Goal: Use online tool/utility: Utilize a website feature to perform a specific function

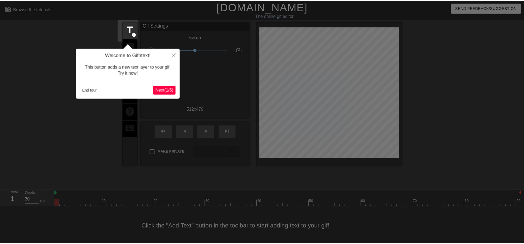
scroll to position [6, 0]
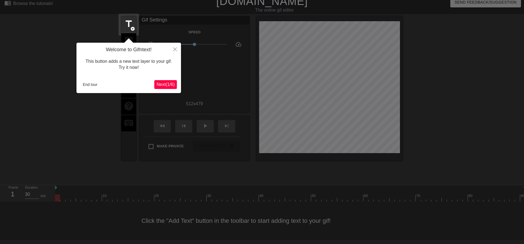
click at [166, 80] on button "Next ( 1 / 6 )" at bounding box center [165, 84] width 23 height 9
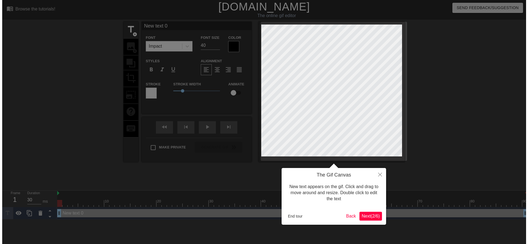
scroll to position [0, 0]
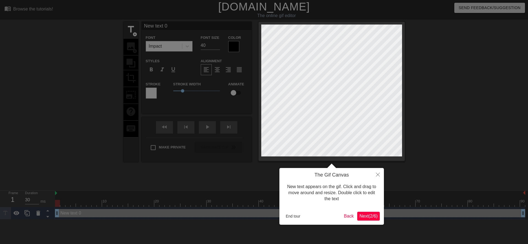
click at [367, 217] on span "Next ( 2 / 6 )" at bounding box center [368, 215] width 18 height 5
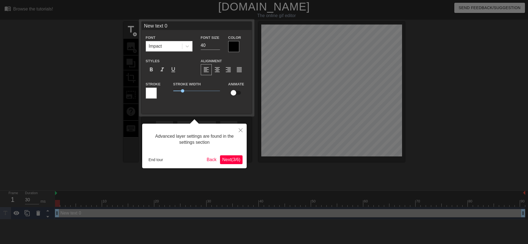
click at [230, 162] on span "Next ( 3 / 6 )" at bounding box center [231, 159] width 18 height 5
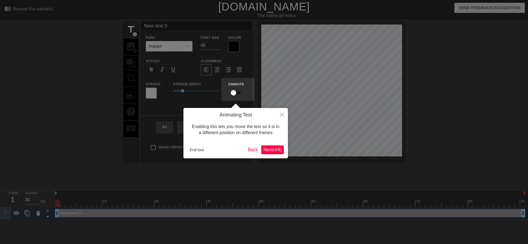
click at [269, 149] on span "Next ( 4 / 6 )" at bounding box center [272, 149] width 18 height 5
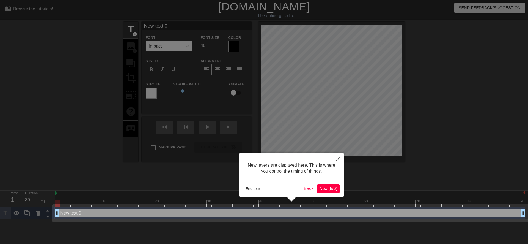
click at [321, 187] on span "Next ( 5 / 6 )" at bounding box center [328, 188] width 18 height 5
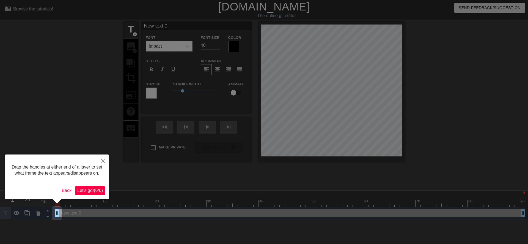
click at [95, 190] on span "Let's go! ( 6 / 6 )" at bounding box center [90, 190] width 26 height 5
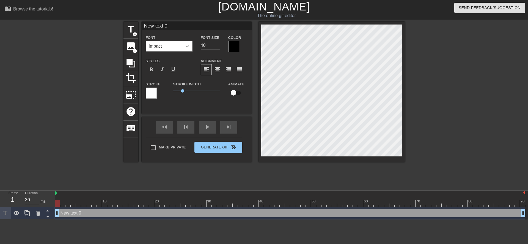
click at [188, 47] on icon at bounding box center [188, 46] width 6 height 6
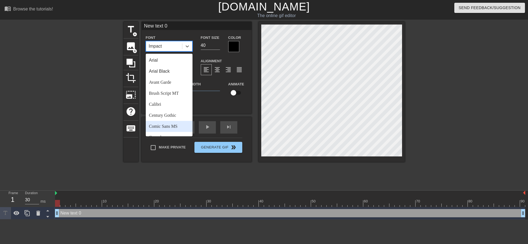
click at [169, 125] on div "Comic Sans MS" at bounding box center [169, 126] width 47 height 11
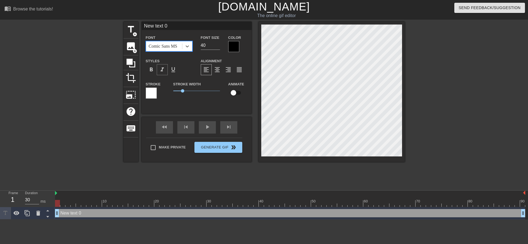
click at [164, 69] on span "format_italic" at bounding box center [162, 69] width 7 height 7
click at [202, 46] on input "40" at bounding box center [210, 45] width 19 height 9
type input "30"
type input "text 0"
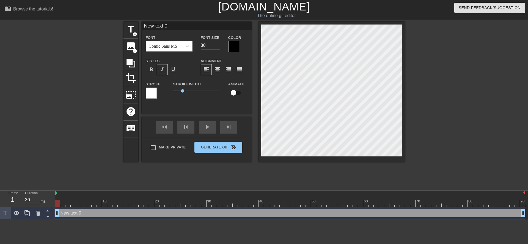
type textarea "text 0"
type input "text 0"
type textarea "text 0"
type input "ext 0"
type textarea "ext 0"
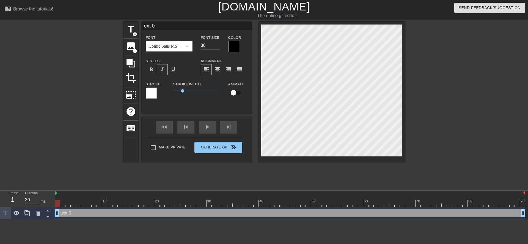
type input "xt 0"
type textarea "xt 0"
type input "t 0"
type textarea "t 0"
type input "0"
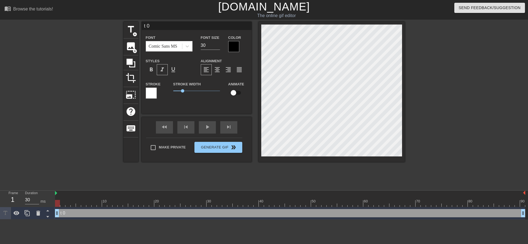
type textarea "0"
type input "0"
type textarea "0"
type input "@"
type textarea "@"
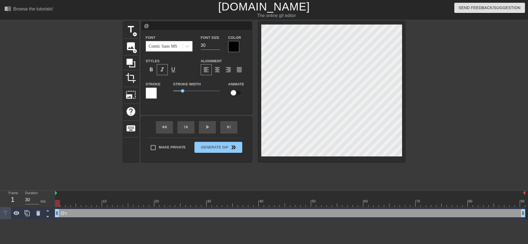
type input "@s"
type textarea "@s"
type input "@st"
type textarea "@st"
type input "@sti"
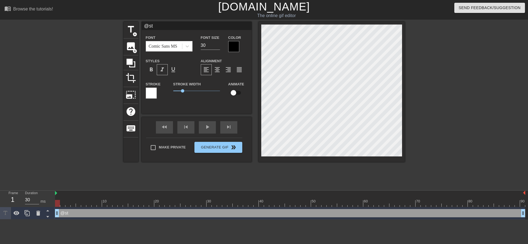
type textarea "@sti"
type input "@stic"
type textarea "@stic"
type input "@stick"
type textarea "@stick"
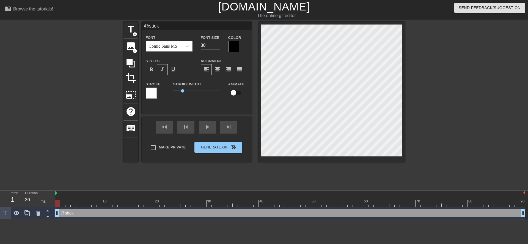
type input "@sticke"
type textarea "@sticke"
type input "@sticker"
type textarea "@sticker"
type input "@stickerb"
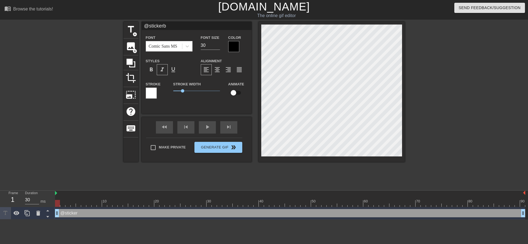
type textarea "@stickerb"
type input "@stickerba"
type textarea "@stickerba"
type input "@stickerbas"
type textarea "@stickerbas"
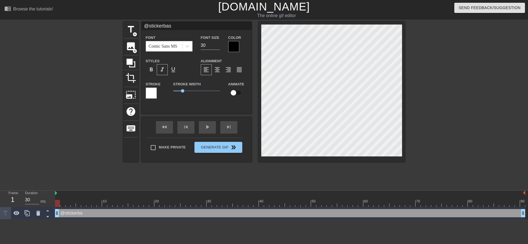
scroll to position [1, 2]
type input "@stickerbase"
type textarea "@stickerbase"
type input "@stickerbase_"
type textarea "@stickerbase_"
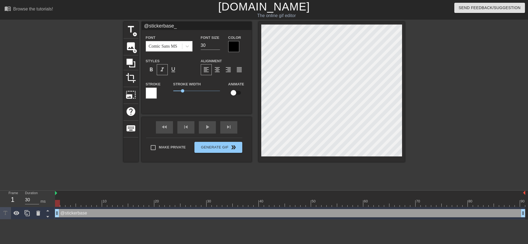
type input "@stickerbase_r"
type textarea "@stickerbase_r"
type input "@stickerbase_ru"
type textarea "@stickerbase_ru"
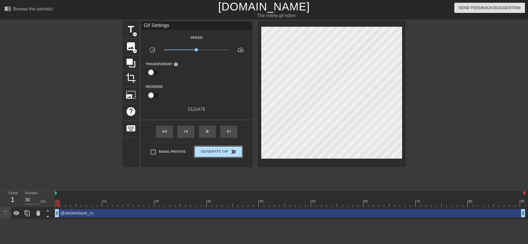
click at [218, 144] on div "Make Private Generate Gif double_arrow" at bounding box center [194, 153] width 96 height 22
click at [225, 150] on span "Generate Gif double_arrow" at bounding box center [218, 151] width 43 height 7
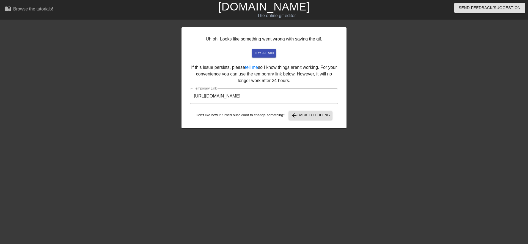
click at [254, 94] on input "[URL][DOMAIN_NAME]" at bounding box center [264, 95] width 148 height 15
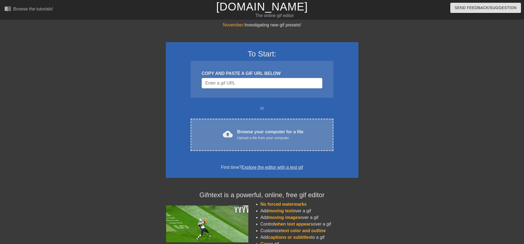
click at [226, 133] on span "cloud_upload" at bounding box center [228, 134] width 10 height 10
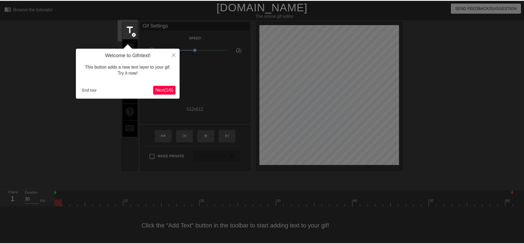
scroll to position [1, 0]
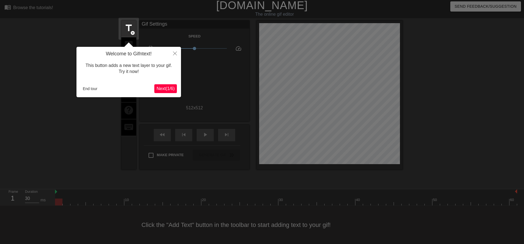
click at [171, 85] on button "Next ( 1 / 6 )" at bounding box center [165, 88] width 23 height 9
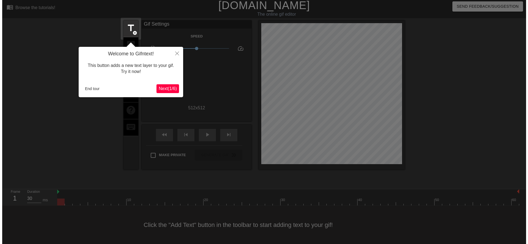
scroll to position [0, 0]
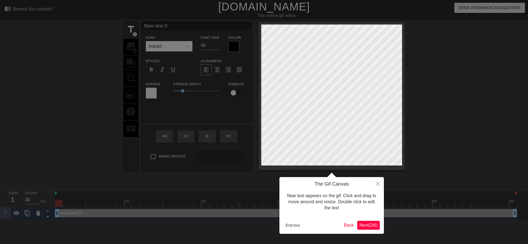
click at [361, 227] on button "Next ( 2 / 6 )" at bounding box center [368, 225] width 23 height 9
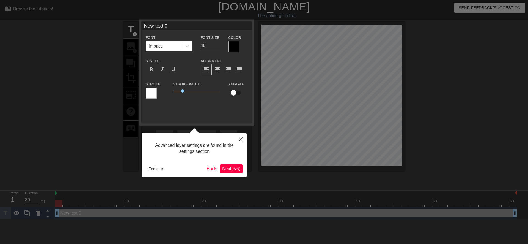
click at [234, 168] on span "Next ( 3 / 6 )" at bounding box center [231, 168] width 18 height 5
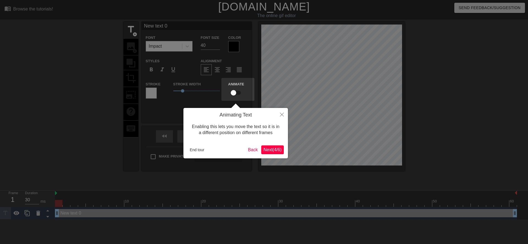
click at [273, 149] on span "Next ( 4 / 6 )" at bounding box center [272, 149] width 18 height 5
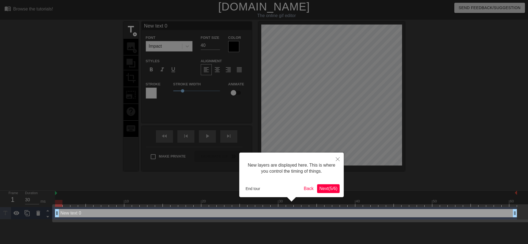
click at [326, 189] on span "Next ( 5 / 6 )" at bounding box center [328, 188] width 18 height 5
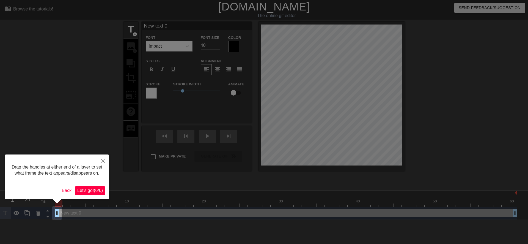
click at [97, 190] on span "Let's go! ( 6 / 6 )" at bounding box center [90, 190] width 26 height 5
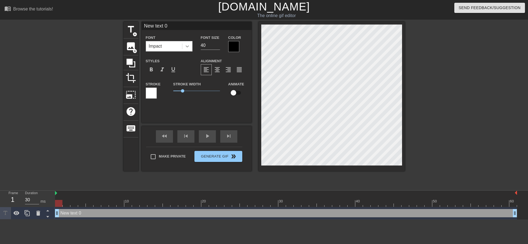
click at [189, 48] on icon at bounding box center [188, 46] width 6 height 6
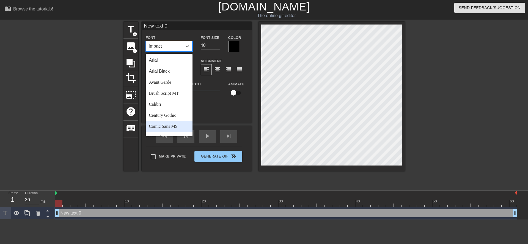
click at [174, 125] on div "Comic Sans MS" at bounding box center [169, 126] width 47 height 11
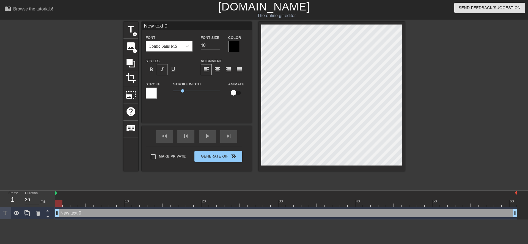
click at [162, 72] on span "format_italic" at bounding box center [162, 69] width 7 height 7
click at [203, 46] on input "40" at bounding box center [210, 45] width 19 height 9
type input "30"
type textarea "ew text 0"
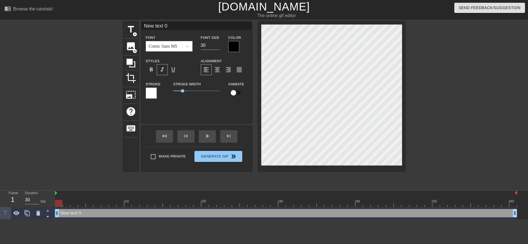
type input "ew text 0"
type textarea "w text 0"
type input "w text 0"
type textarea "text 0"
type input "text 0"
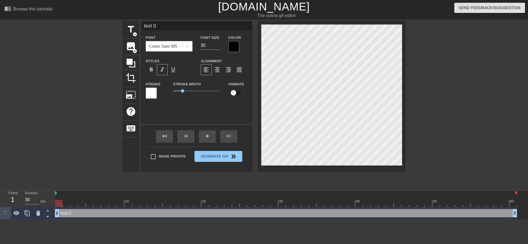
type textarea "text 0"
type input "text 0"
type textarea "ext 0"
type input "ext 0"
type textarea "xt 0"
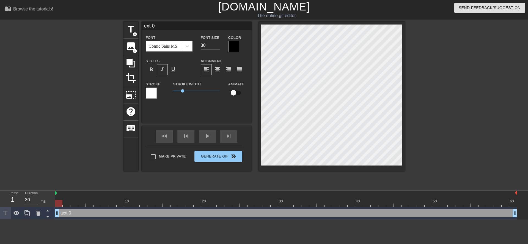
type input "xt 0"
type textarea "t 0"
type input "t 0"
type textarea "0"
type input "0"
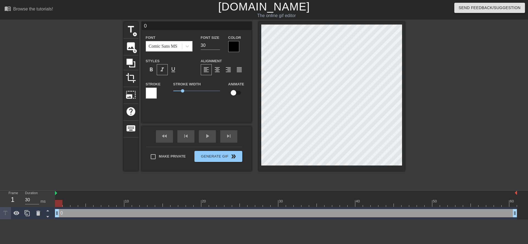
type textarea "0"
type input "0"
type textarea "@"
type input "@"
type textarea "@s"
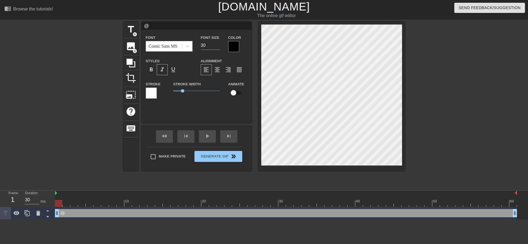
type input "@s"
type textarea "@st"
type input "@st"
type textarea "@sti"
type input "@sti"
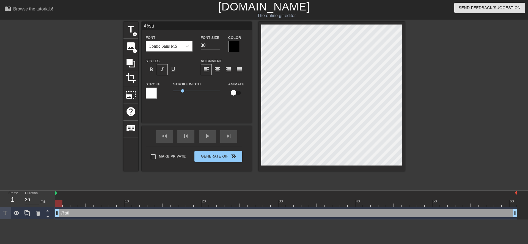
type textarea "@stic"
type input "@stic"
type textarea "@stick"
type input "@stick"
type textarea "@sticke"
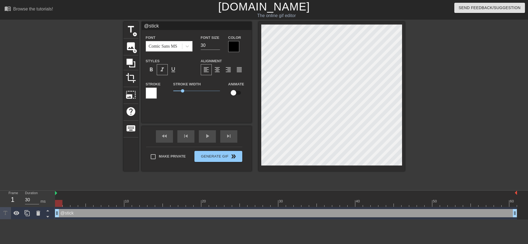
type input "@sticke"
type textarea "@sticker"
type input "@sticker"
type textarea "@stickerb"
type input "@stickerb"
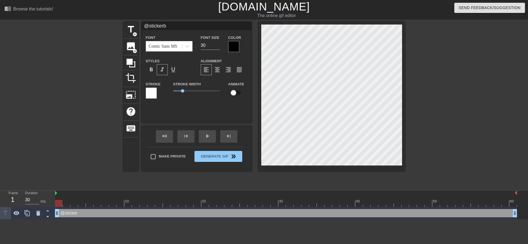
type textarea "@stickerba"
type input "@stickerba"
type textarea "@stickerbas"
type input "@stickerbas"
type textarea "@stickerbase"
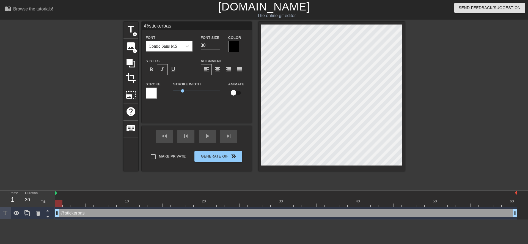
type input "@stickerbase"
type textarea "@stickerbase_"
type input "@stickerbase_"
type textarea "@stickerbase_r"
type input "@stickerbase_r"
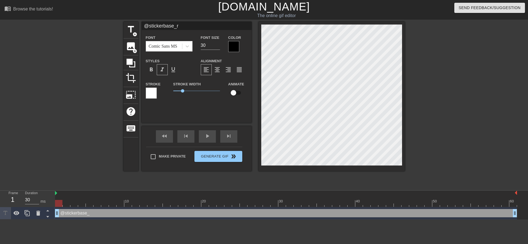
type textarea "@stickerbase_ru"
type input "@stickerbase_ru"
type textarea "@stickerbase_ru"
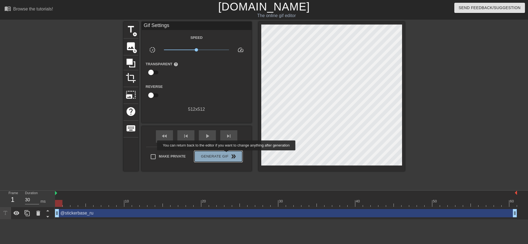
click at [227, 154] on span "Generate Gif double_arrow" at bounding box center [218, 156] width 43 height 7
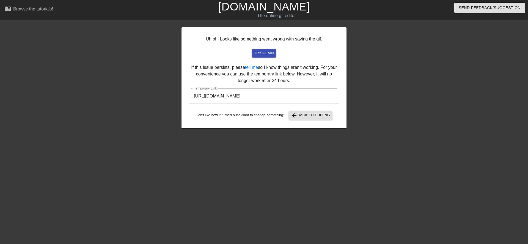
click at [267, 98] on input "https://www.gifntext.com/temp_generations/gSr9U00P.gif" at bounding box center [264, 95] width 148 height 15
click at [269, 96] on input "https://www.gifntext.com/temp_generations/gSr9U00P.gif" at bounding box center [264, 95] width 148 height 15
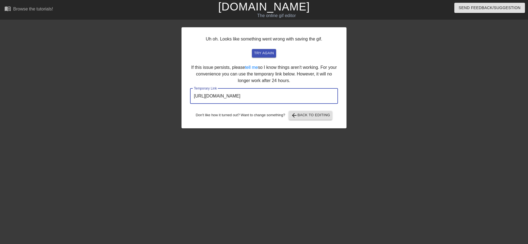
click at [269, 96] on input "https://www.gifntext.com/temp_generations/gSr9U00P.gif" at bounding box center [264, 95] width 148 height 15
